Goal: Find specific page/section: Find specific page/section

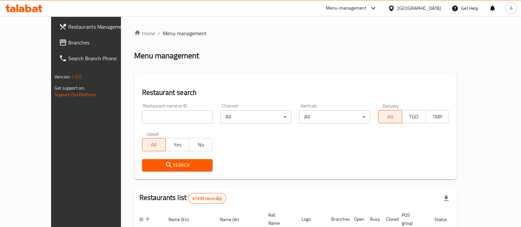
click at [142, 117] on input "search" at bounding box center [177, 116] width 71 height 13
paste input "778839"
type input "778839"
click button "Search" at bounding box center [177, 165] width 71 height 12
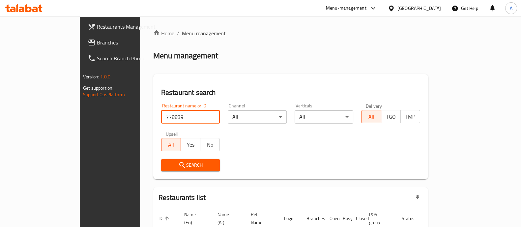
scroll to position [42, 0]
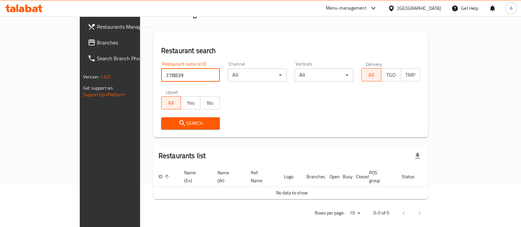
click at [97, 39] on span "Branches" at bounding box center [129, 43] width 65 height 8
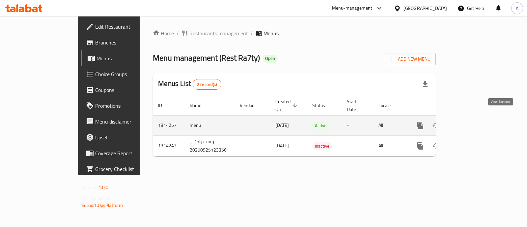
click at [476, 118] on link "enhanced table" at bounding box center [468, 126] width 16 height 16
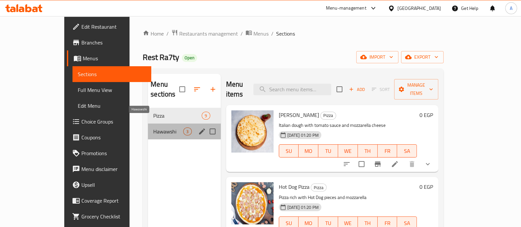
click at [158, 128] on span "Hawawshi" at bounding box center [168, 132] width 30 height 8
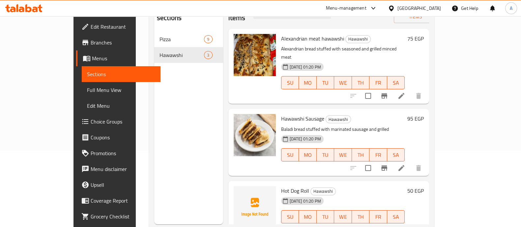
scroll to position [92, 0]
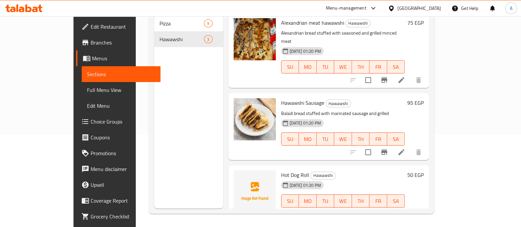
click at [281, 170] on span "Hot Dog Roll" at bounding box center [295, 175] width 28 height 10
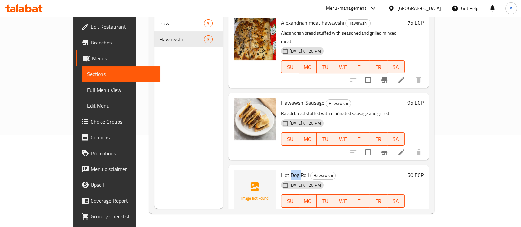
click at [281, 170] on span "Hot Dog Roll" at bounding box center [295, 175] width 28 height 10
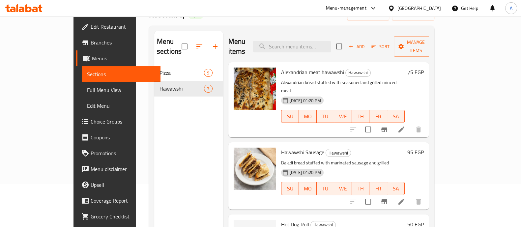
scroll to position [38, 0]
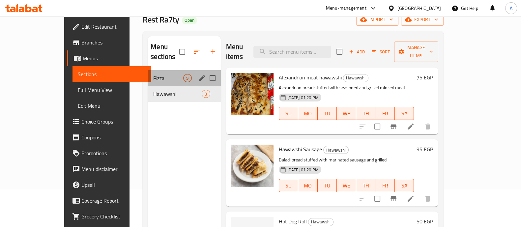
click at [156, 73] on div "Pizza 9" at bounding box center [184, 78] width 73 height 16
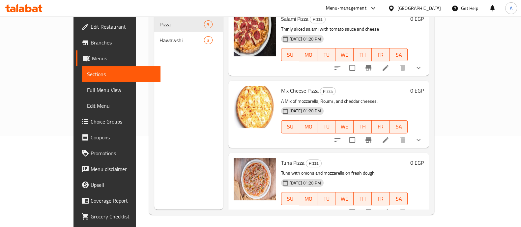
scroll to position [92, 0]
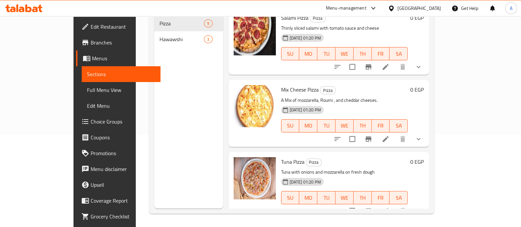
click at [170, 105] on div "Menu sections Pizza 9 Hawawshi 3" at bounding box center [188, 95] width 69 height 227
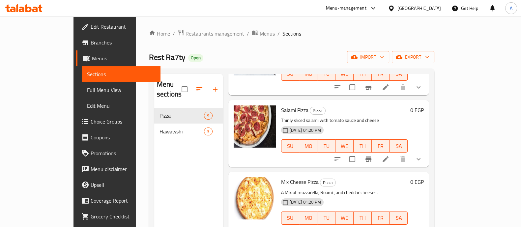
click at [183, 149] on div "Menu sections Pizza 9 Hawawshi 3" at bounding box center [188, 187] width 69 height 227
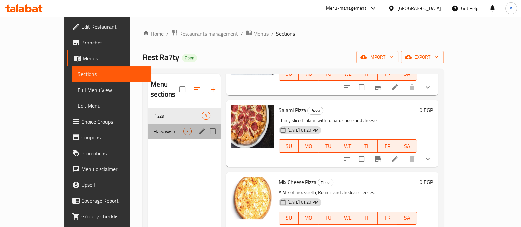
click at [167, 128] on span "Hawawshi" at bounding box center [168, 132] width 30 height 8
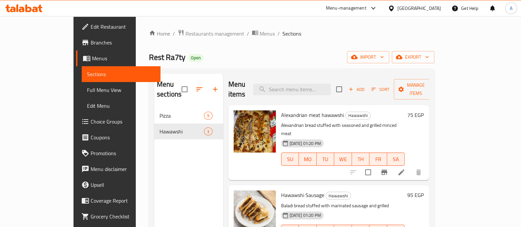
click at [176, 154] on div "Menu sections Pizza 9 Hawawshi 3" at bounding box center [188, 187] width 69 height 227
click at [91, 44] on span "Branches" at bounding box center [123, 43] width 65 height 8
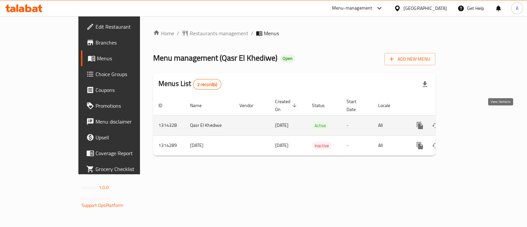
click at [472, 122] on icon "enhanced table" at bounding box center [468, 126] width 8 height 8
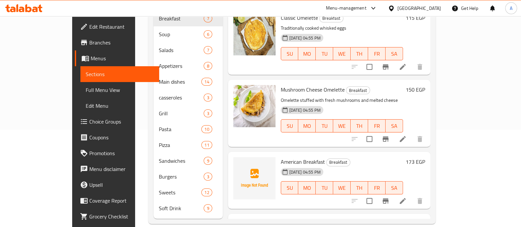
scroll to position [50, 0]
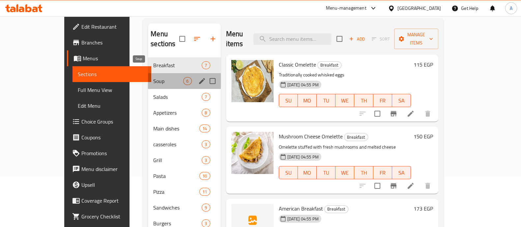
click at [153, 77] on span "Soup" at bounding box center [168, 81] width 30 height 8
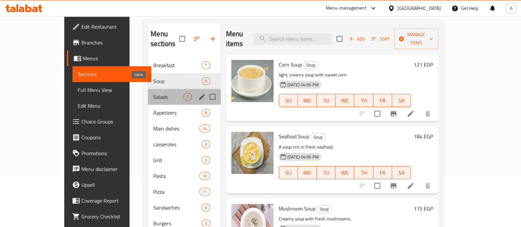
click at [153, 93] on span "Salads" at bounding box center [168, 97] width 30 height 8
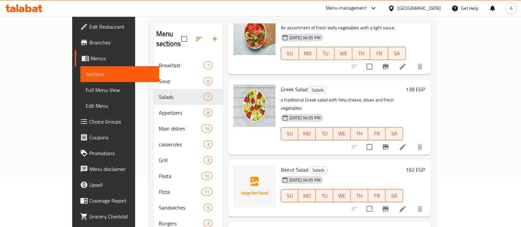
scroll to position [199, 0]
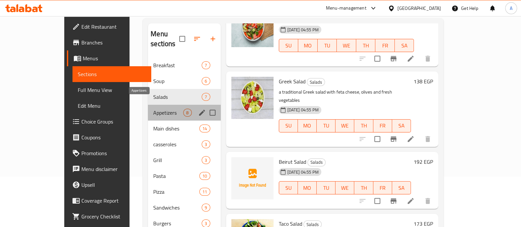
click at [153, 109] on span "Appetizers" at bounding box center [168, 113] width 30 height 8
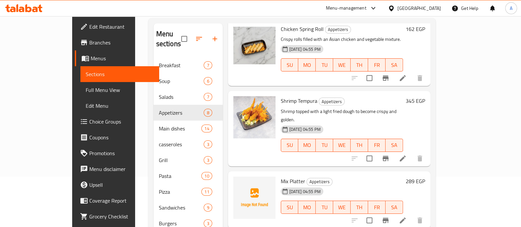
scroll to position [97, 0]
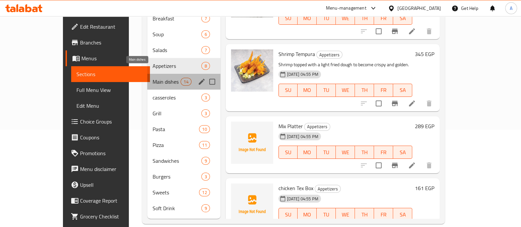
click at [153, 78] on span "Main dishes" at bounding box center [167, 82] width 28 height 8
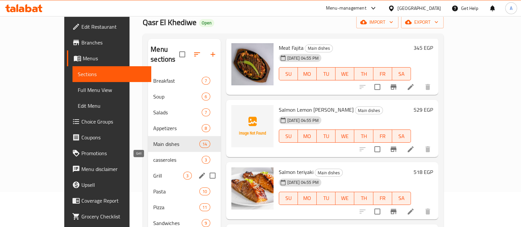
scroll to position [35, 0]
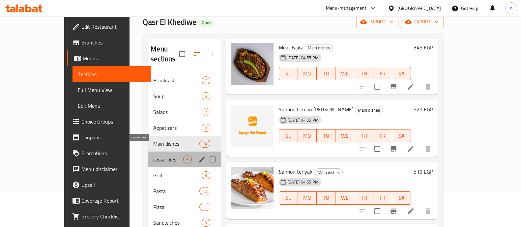
click at [153, 156] on span "casseroles" at bounding box center [168, 160] width 30 height 8
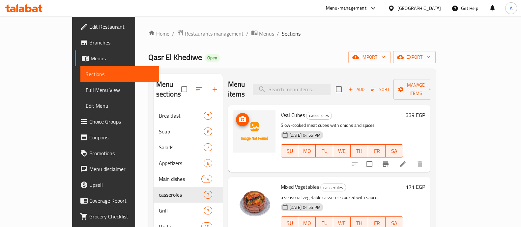
scroll to position [97, 0]
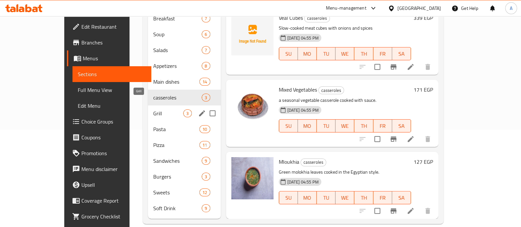
click at [153, 109] on span "Grill" at bounding box center [168, 113] width 30 height 8
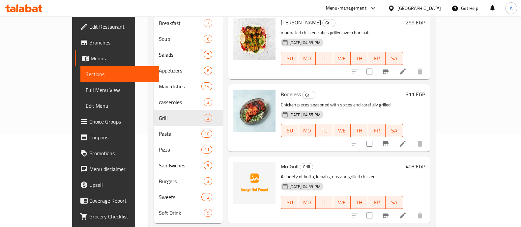
scroll to position [97, 0]
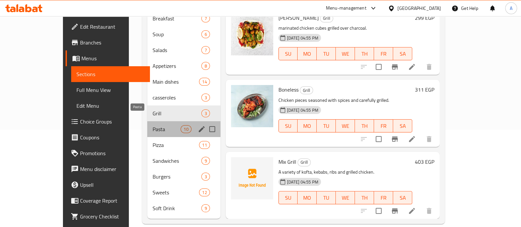
click at [164, 125] on span "Pasta" at bounding box center [167, 129] width 28 height 8
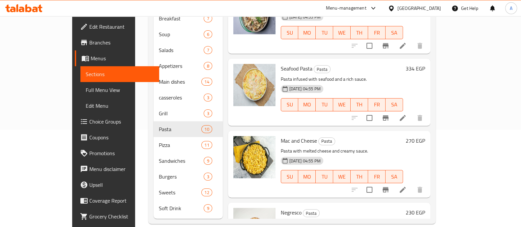
scroll to position [164, 0]
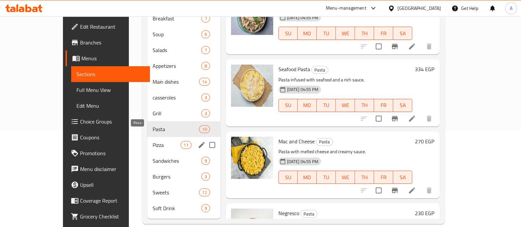
click at [153, 141] on span "Pizza" at bounding box center [167, 145] width 28 height 8
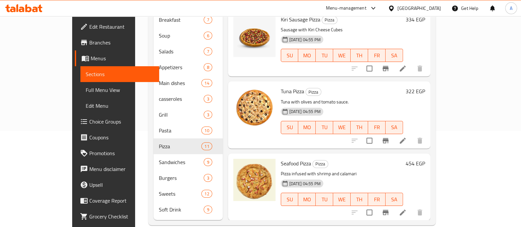
scroll to position [97, 0]
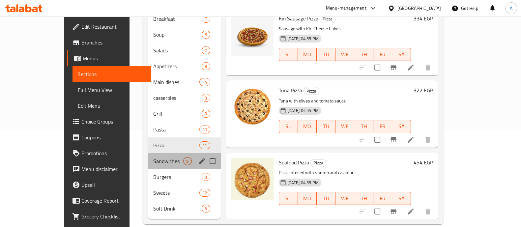
click at [148, 155] on div "Sandwiches 9" at bounding box center [184, 161] width 73 height 16
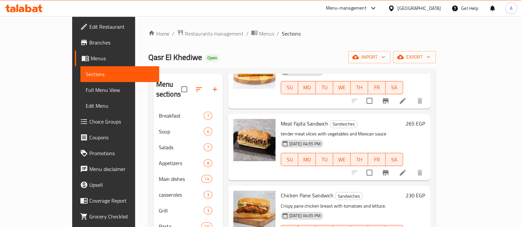
scroll to position [97, 0]
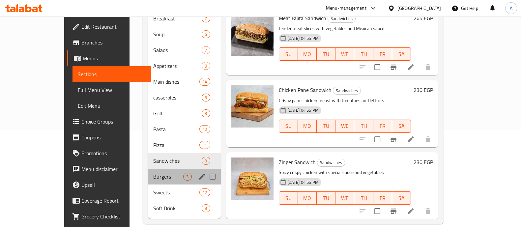
click at [148, 169] on div "Burgers 3" at bounding box center [184, 177] width 73 height 16
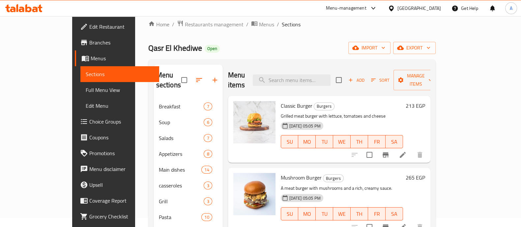
scroll to position [97, 0]
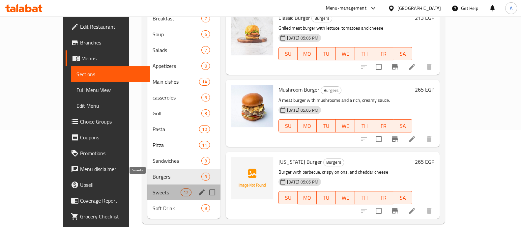
click at [153, 189] on span "Sweets" at bounding box center [167, 193] width 28 height 8
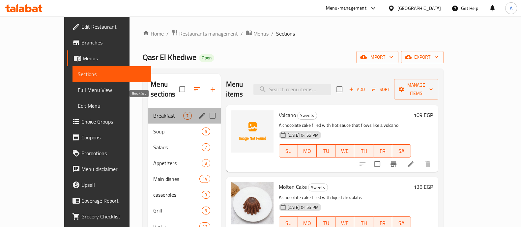
click at [165, 112] on span "Breakfast" at bounding box center [168, 116] width 30 height 8
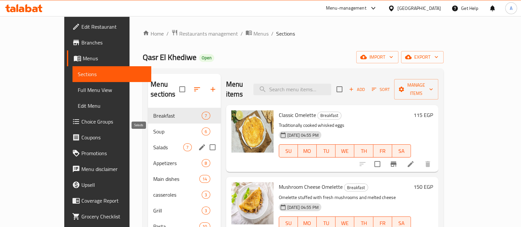
click at [153, 143] on span "Salads" at bounding box center [168, 147] width 30 height 8
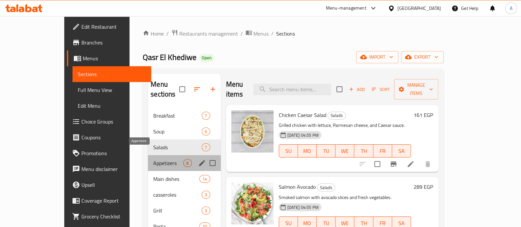
click at [153, 159] on span "Appetizers" at bounding box center [168, 163] width 30 height 8
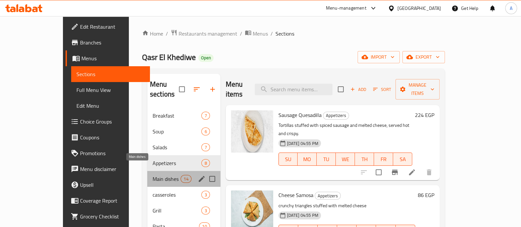
click at [153, 175] on span "Main dishes" at bounding box center [167, 179] width 28 height 8
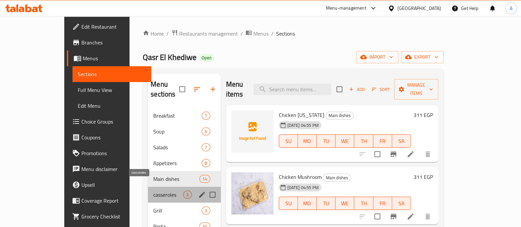
click at [153, 191] on span "casseroles" at bounding box center [168, 195] width 30 height 8
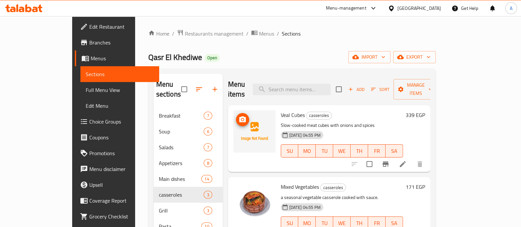
scroll to position [97, 0]
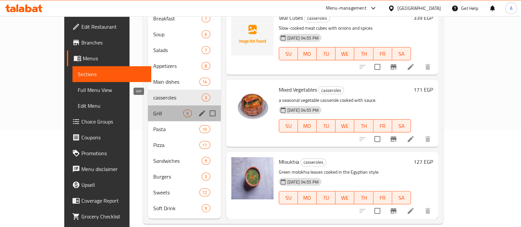
click at [154, 109] on span "Grill" at bounding box center [168, 113] width 30 height 8
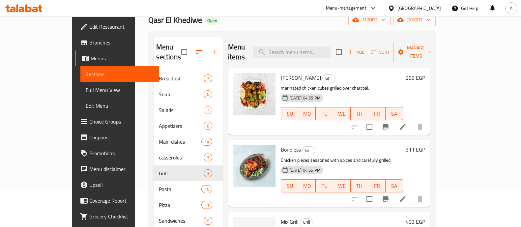
scroll to position [97, 0]
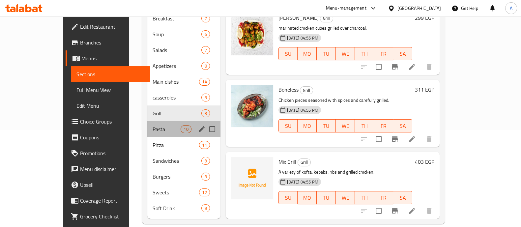
click at [147, 124] on div "Pasta 10" at bounding box center [183, 129] width 73 height 16
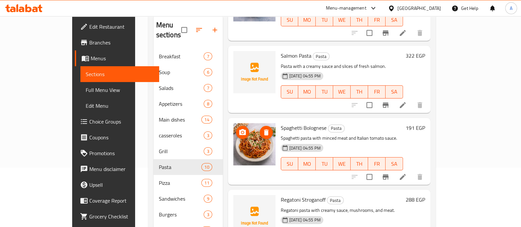
scroll to position [97, 0]
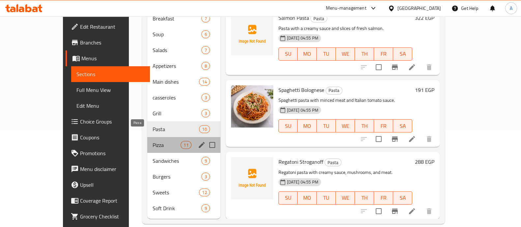
click at [153, 141] on span "Pizza" at bounding box center [167, 145] width 28 height 8
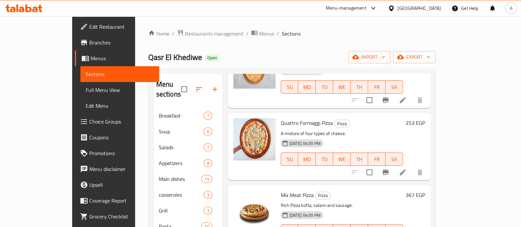
click at [148, 58] on span "Qasr El Khediwe" at bounding box center [175, 57] width 54 height 15
drag, startPoint x: 104, startPoint y: 58, endPoint x: 148, endPoint y: 57, distance: 44.5
click at [148, 57] on span "Qasr El Khediwe" at bounding box center [175, 57] width 54 height 15
copy span "Qasr El Khediwe"
click at [366, 7] on div "Menu-management" at bounding box center [346, 8] width 41 height 8
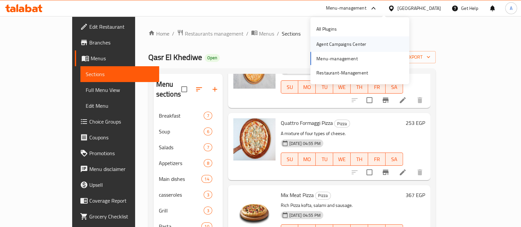
click at [341, 47] on div "Agent Campaigns Center" at bounding box center [341, 44] width 50 height 7
